Goal: Find specific page/section: Find specific page/section

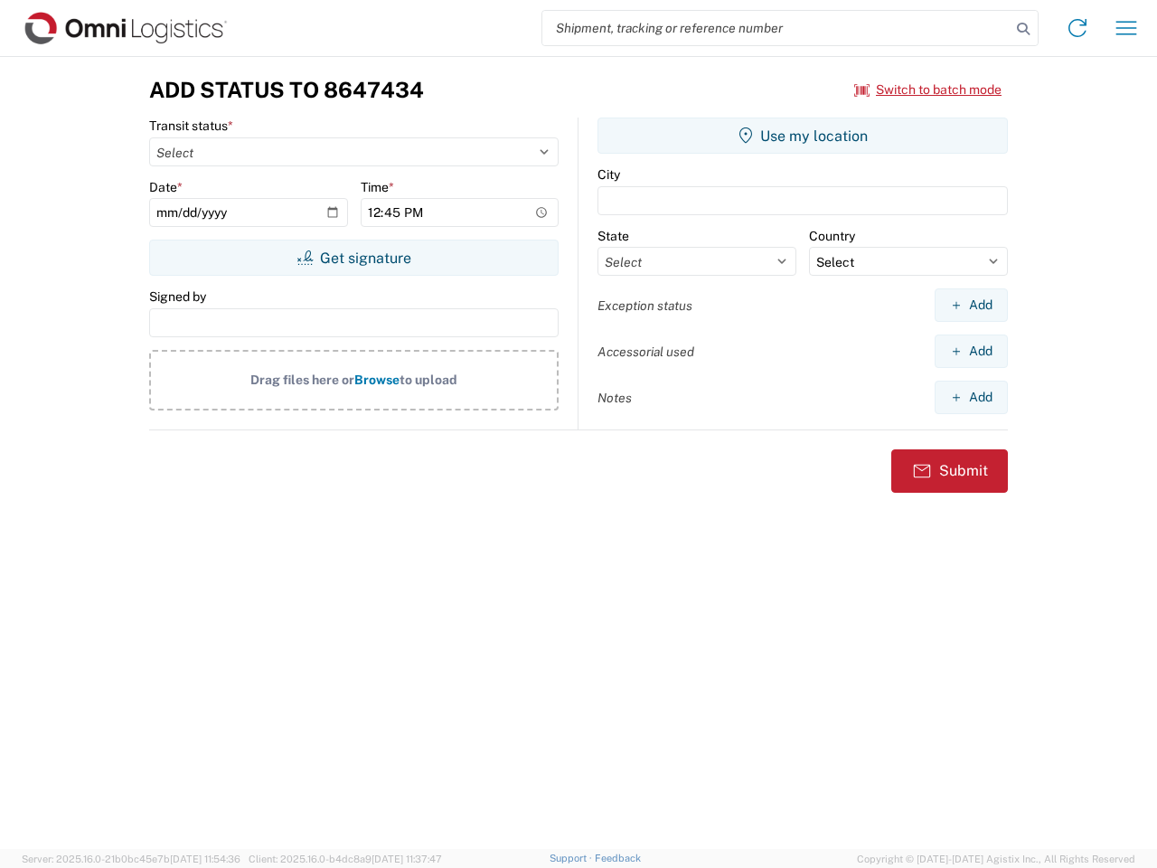
click at [776, 28] on input "search" at bounding box center [776, 28] width 468 height 34
click at [1023, 29] on icon at bounding box center [1022, 28] width 25 height 25
click at [1077, 28] on icon at bounding box center [1077, 28] width 29 height 29
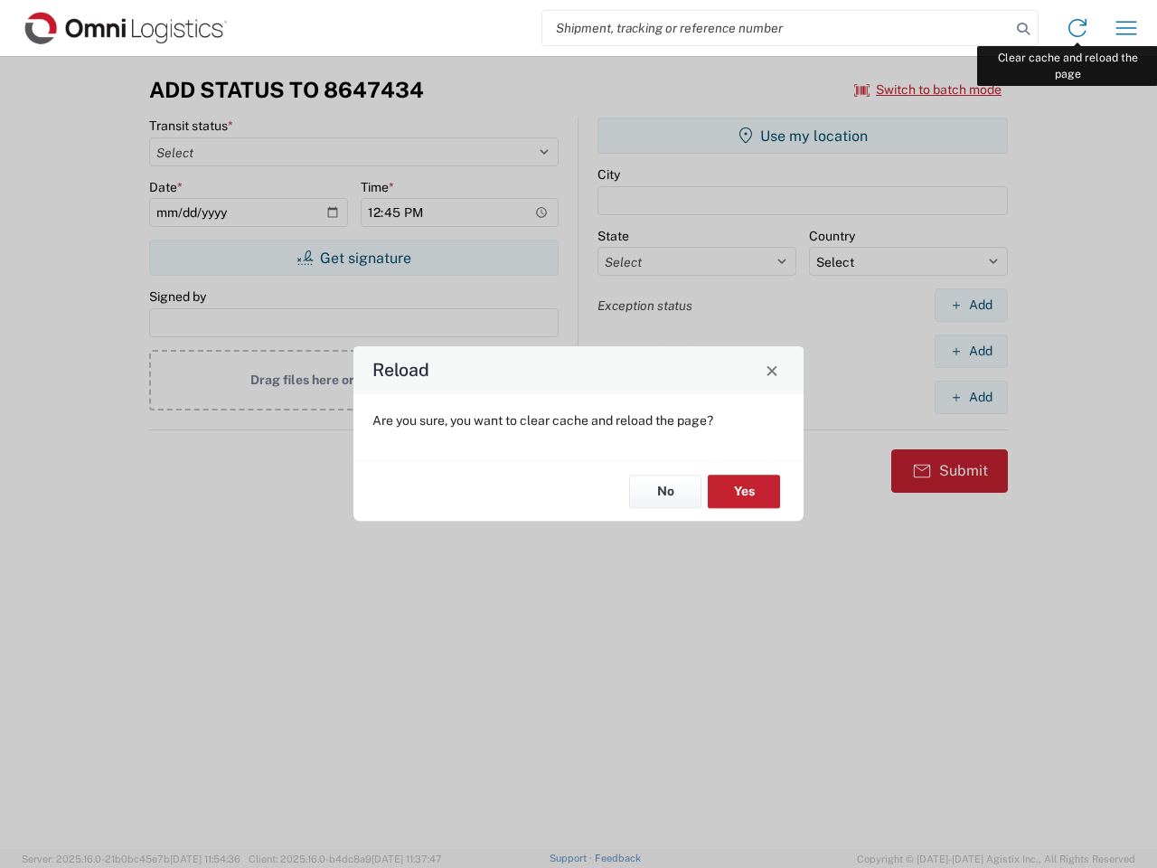
click at [1126, 28] on div "Reload Are you sure, you want to clear cache and reload the page? No Yes" at bounding box center [578, 434] width 1157 height 868
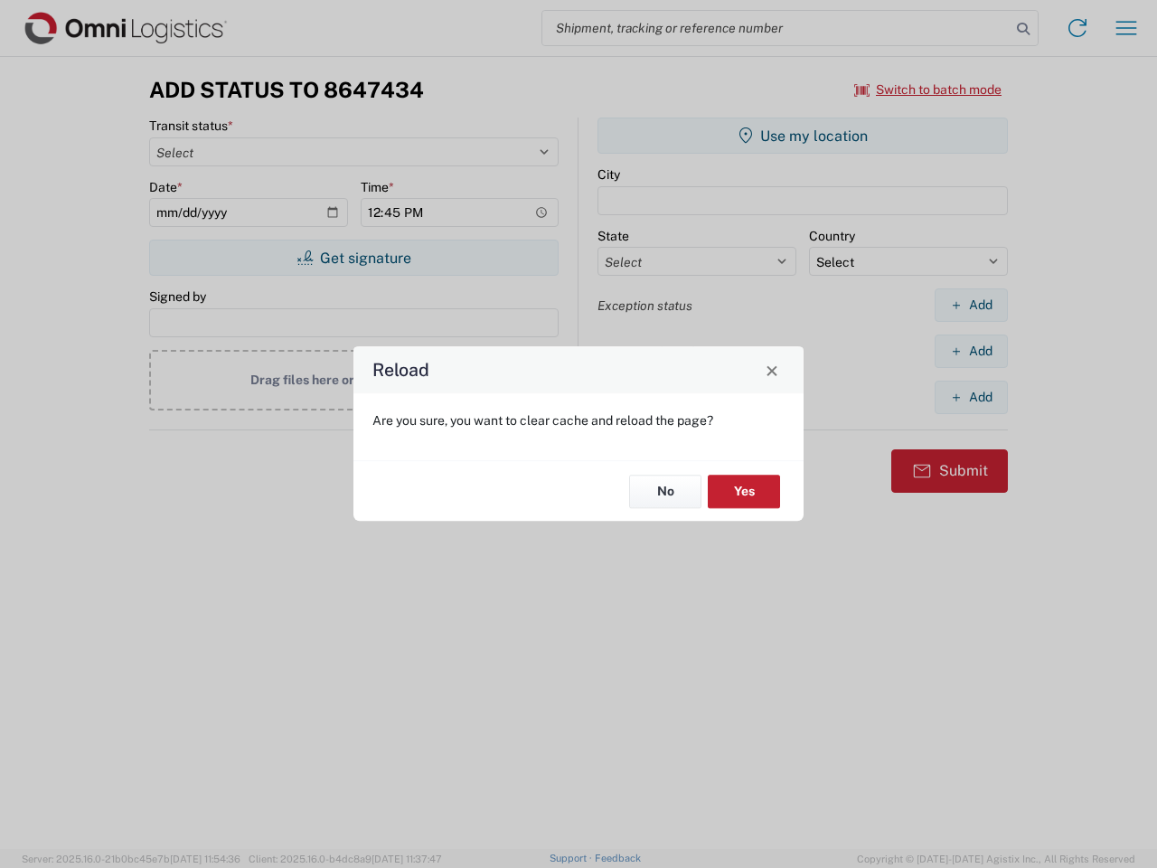
click at [928, 89] on div "Reload Are you sure, you want to clear cache and reload the page? No Yes" at bounding box center [578, 434] width 1157 height 868
click at [353, 258] on div "Reload Are you sure, you want to clear cache and reload the page? No Yes" at bounding box center [578, 434] width 1157 height 868
click at [803, 136] on div "Reload Are you sure, you want to clear cache and reload the page? No Yes" at bounding box center [578, 434] width 1157 height 868
click at [971, 305] on div "Reload Are you sure, you want to clear cache and reload the page? No Yes" at bounding box center [578, 434] width 1157 height 868
click at [971, 351] on div "Reload Are you sure, you want to clear cache and reload the page? No Yes" at bounding box center [578, 434] width 1157 height 868
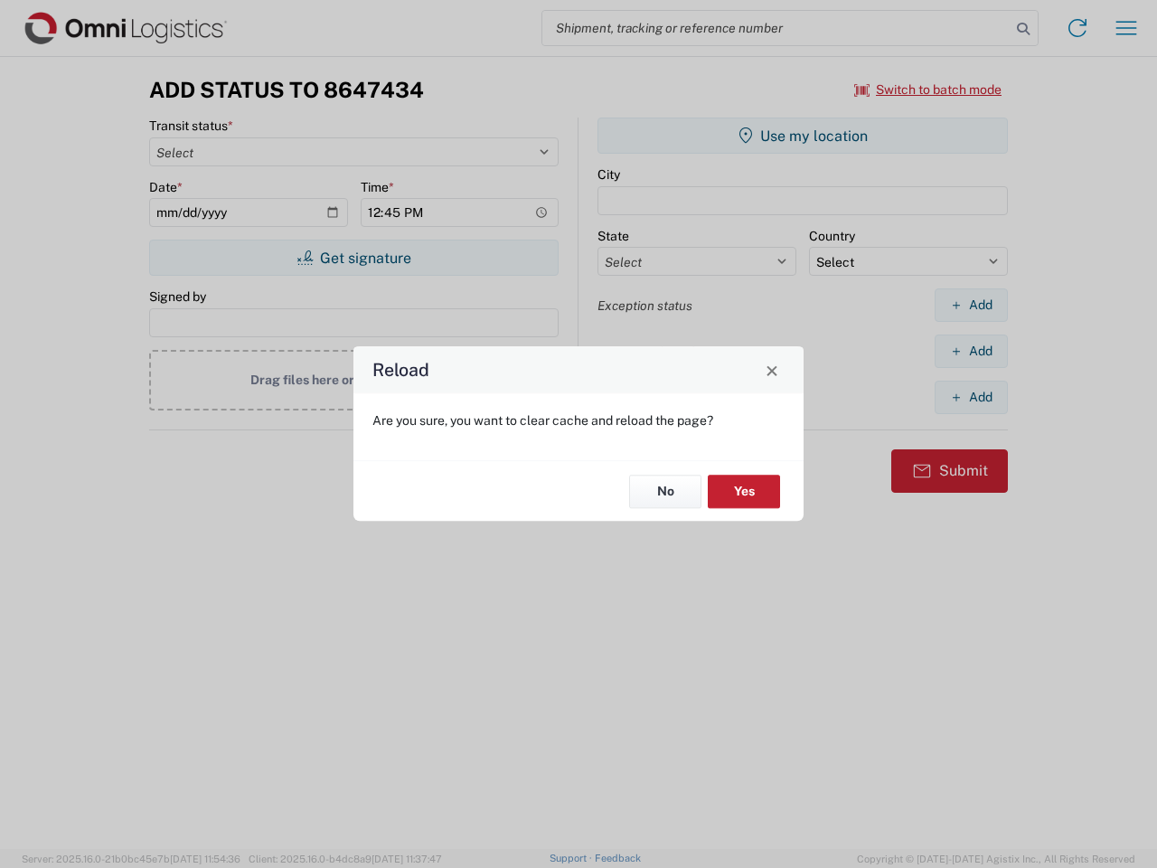
click at [971, 397] on div "Reload Are you sure, you want to clear cache and reload the page? No Yes" at bounding box center [578, 434] width 1157 height 868
